Goal: Information Seeking & Learning: Check status

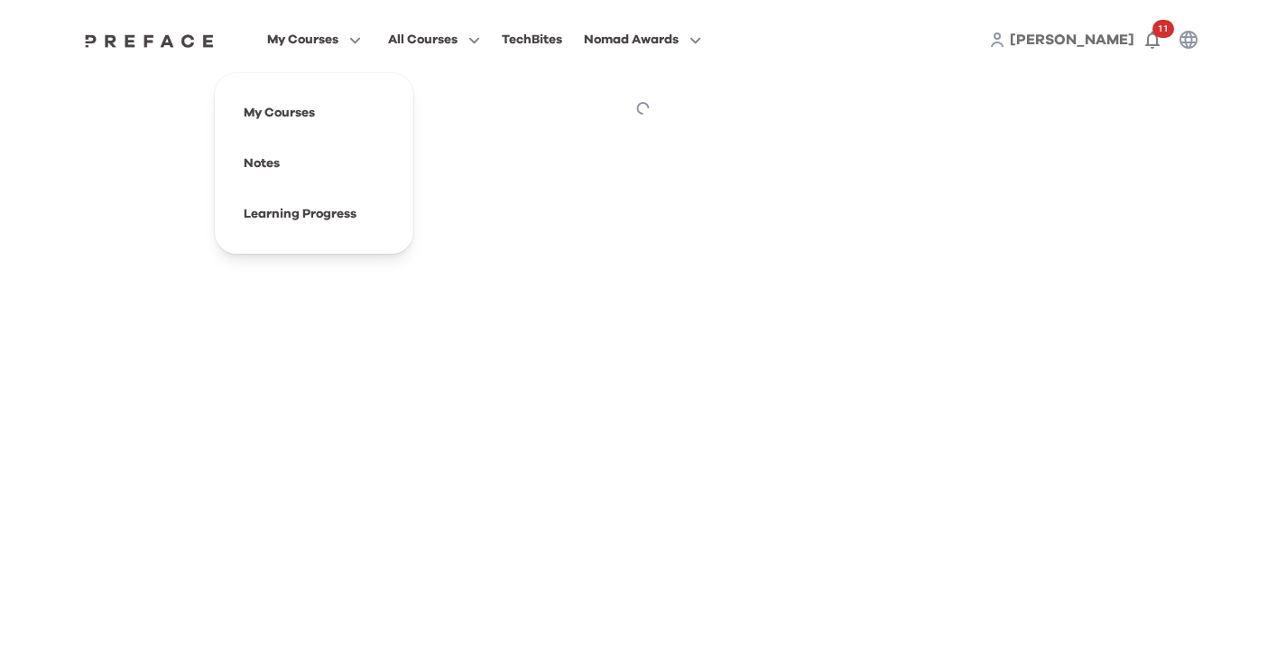
click at [320, 41] on span "My Courses" at bounding box center [302, 40] width 71 height 22
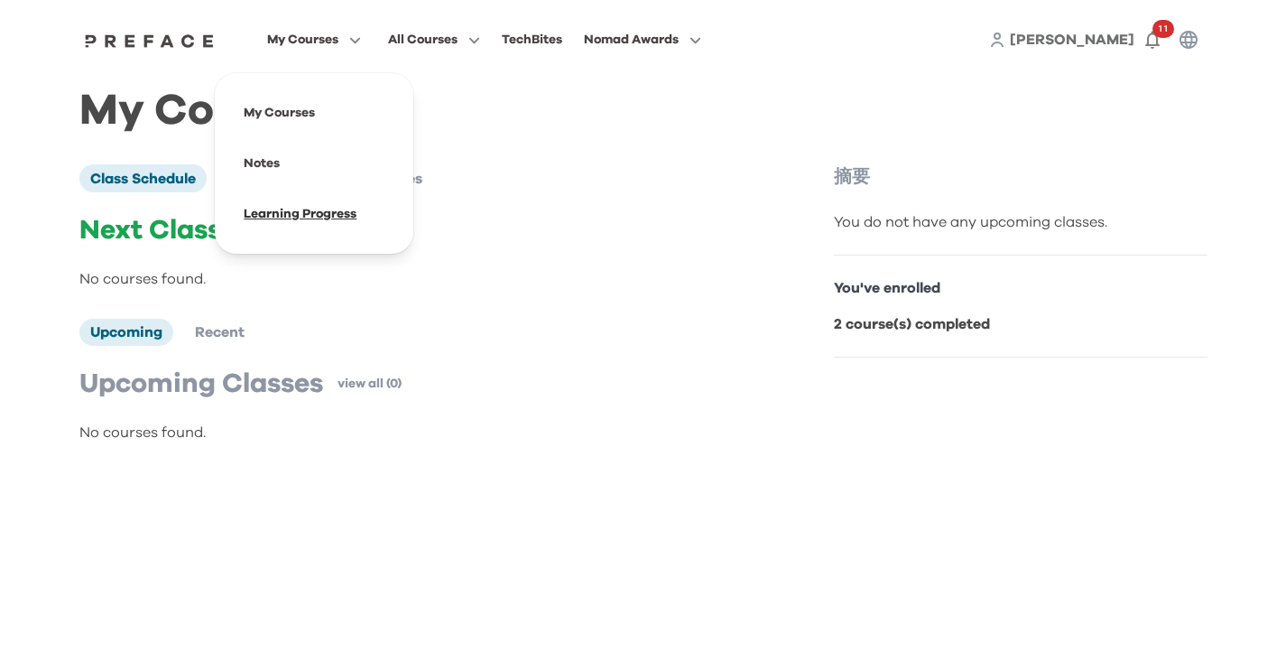
click at [305, 209] on span at bounding box center [314, 214] width 170 height 51
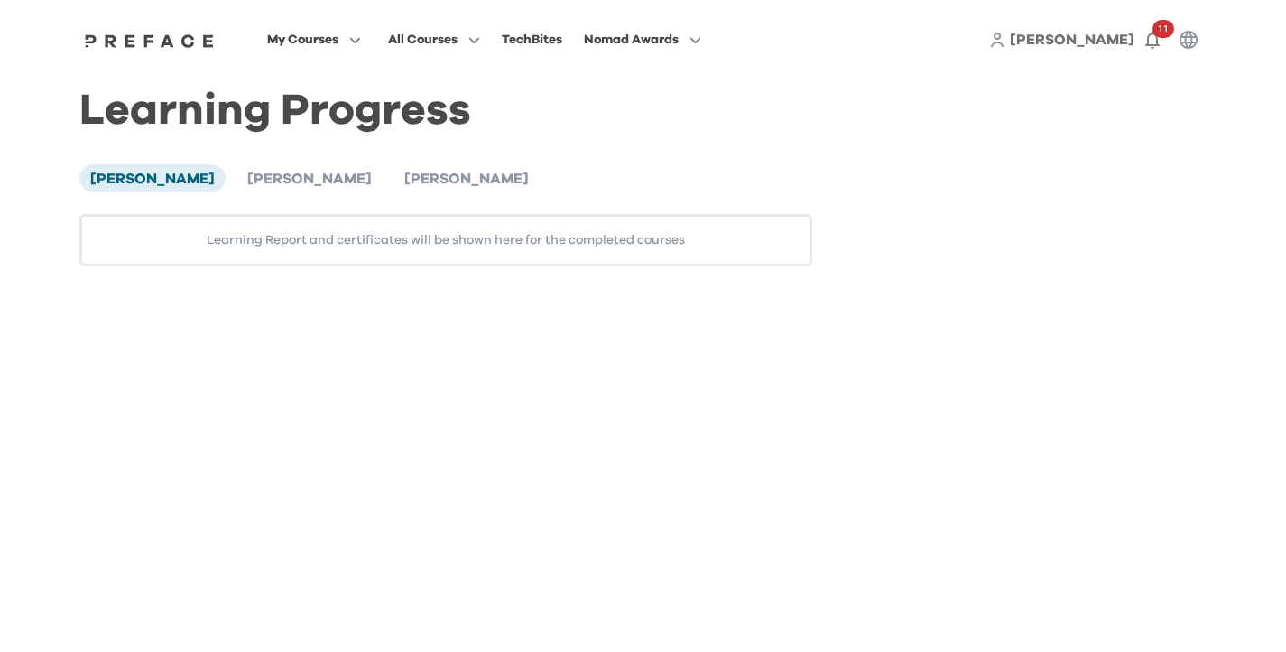
click at [257, 198] on div "Aileen Li Haven Liang Fino Liang Learning Report and certificates will be shown…" at bounding box center [446, 214] width 734 height 101
click at [254, 186] on li "Haven Liang" at bounding box center [310, 177] width 146 height 27
